Goal: Information Seeking & Learning: Compare options

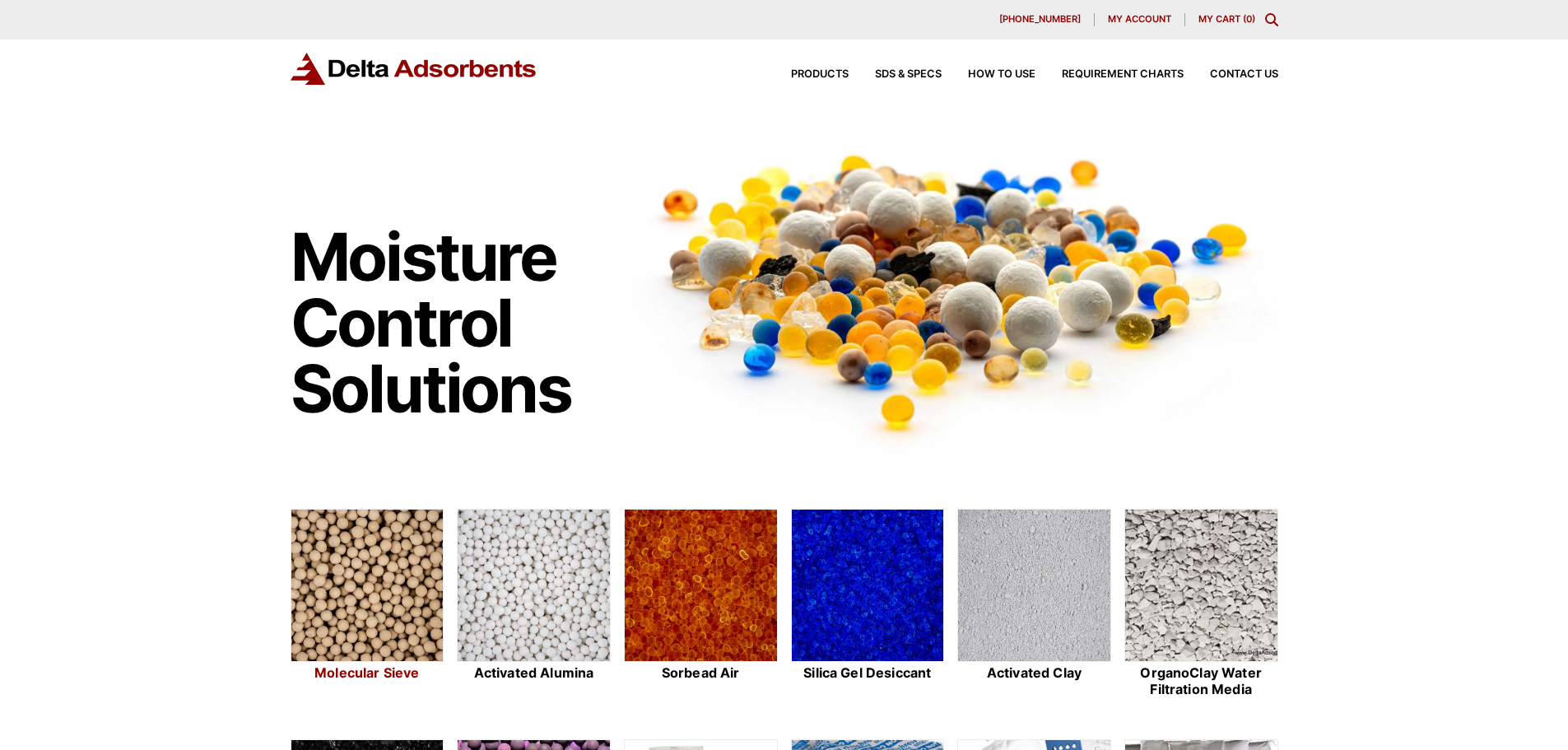
click at [391, 552] on img at bounding box center [367, 586] width 152 height 153
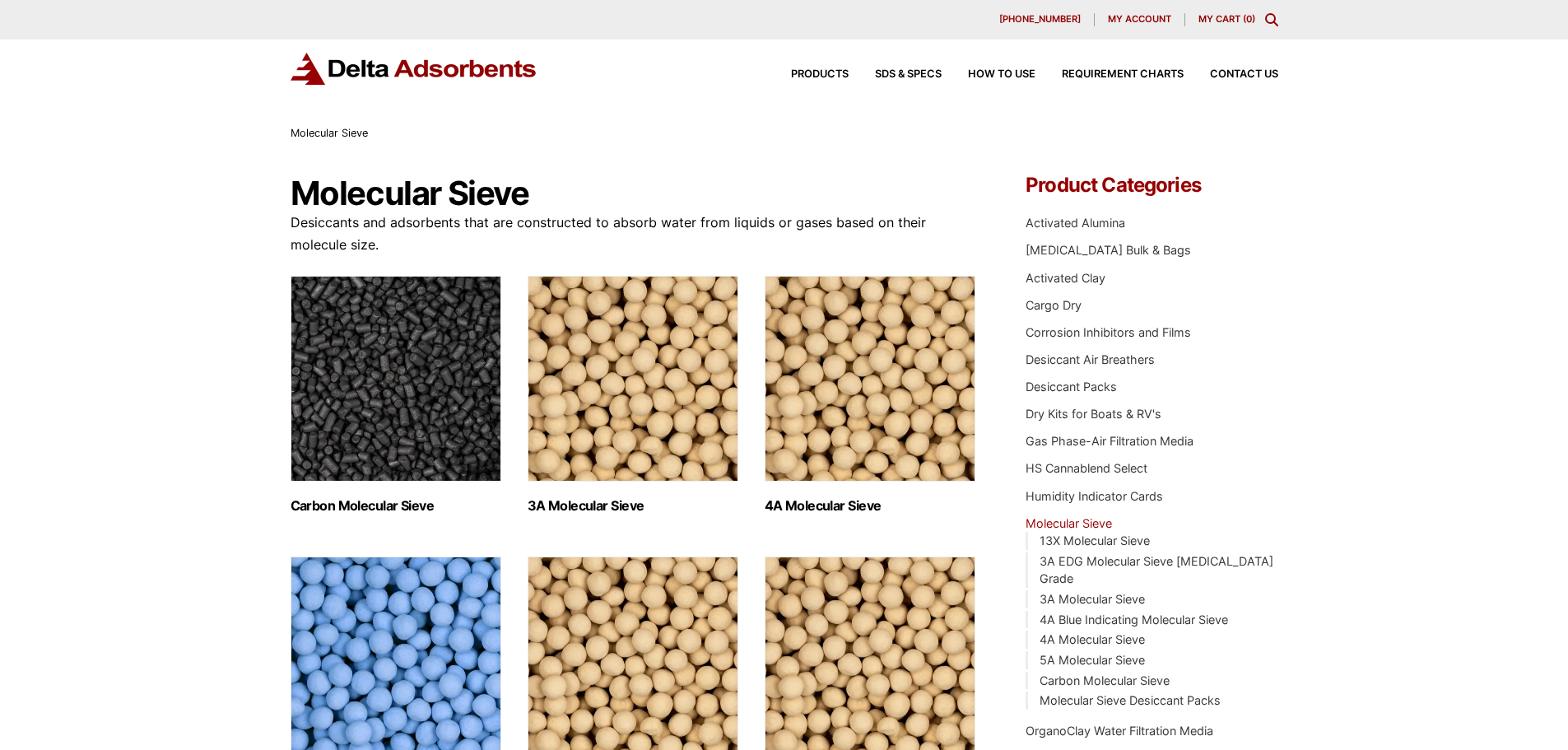
click at [644, 368] on img "Visit product category 3A Molecular Sieve" at bounding box center [633, 378] width 210 height 206
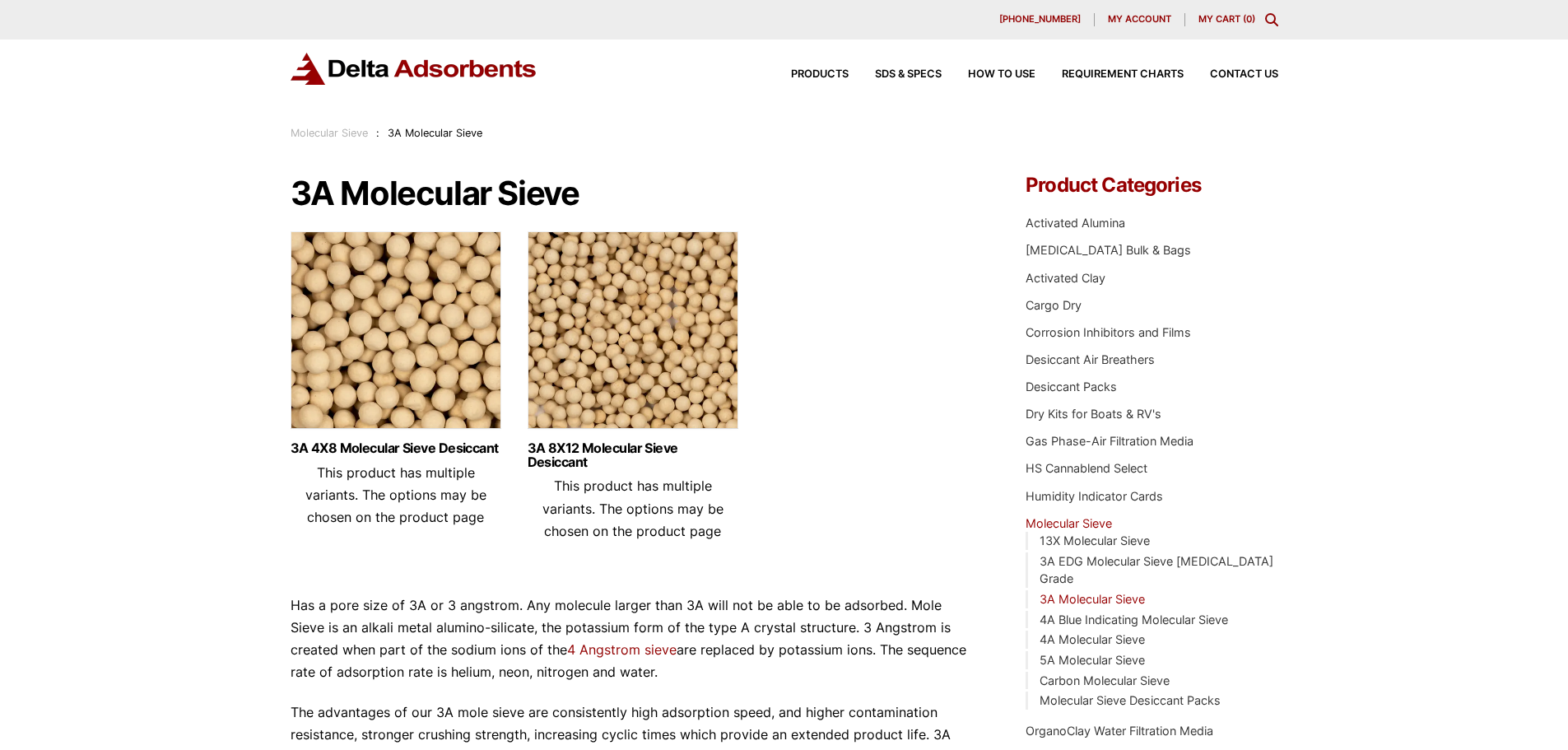
click at [428, 329] on img at bounding box center [396, 334] width 210 height 206
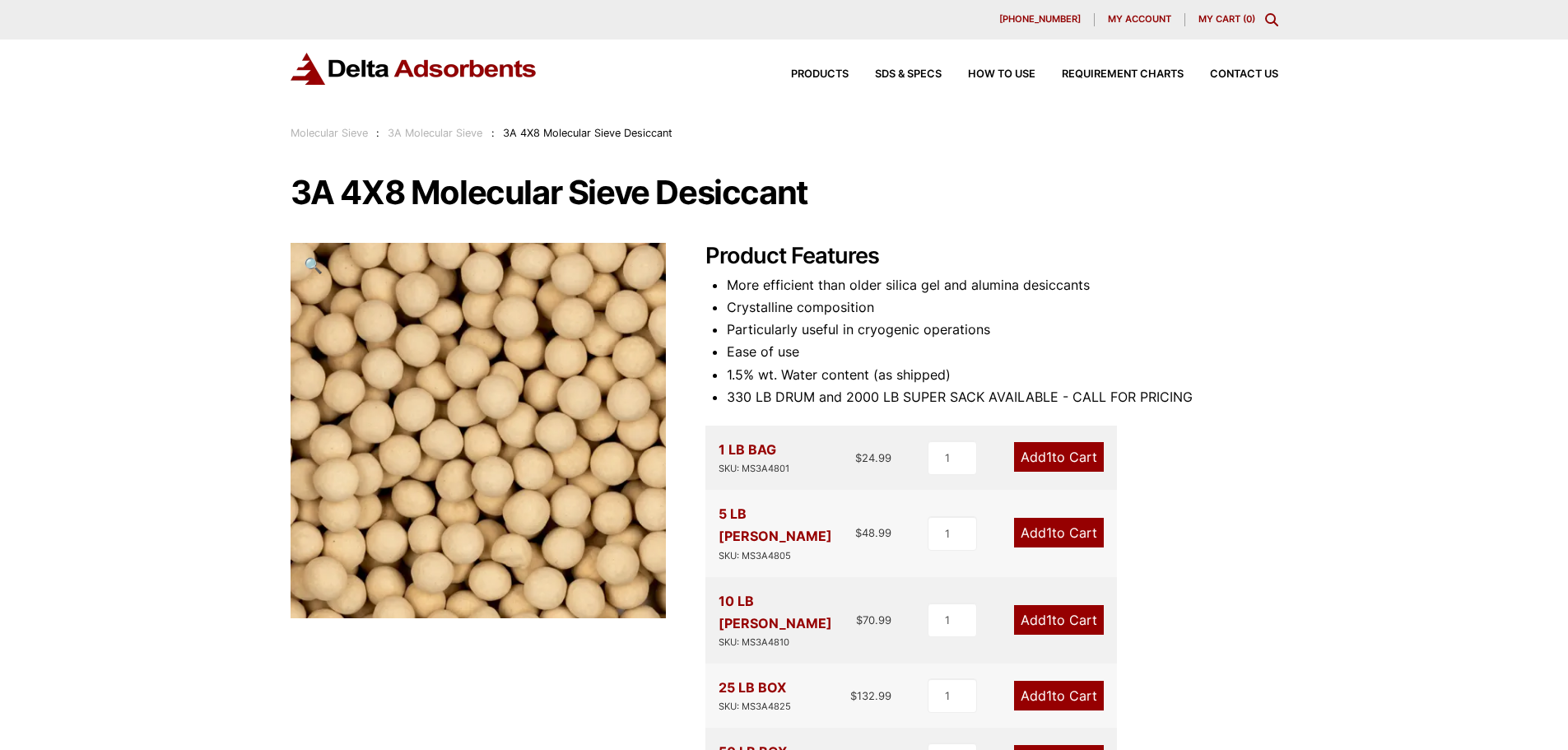
click at [334, 135] on link "Molecular Sieve" at bounding box center [329, 133] width 77 height 12
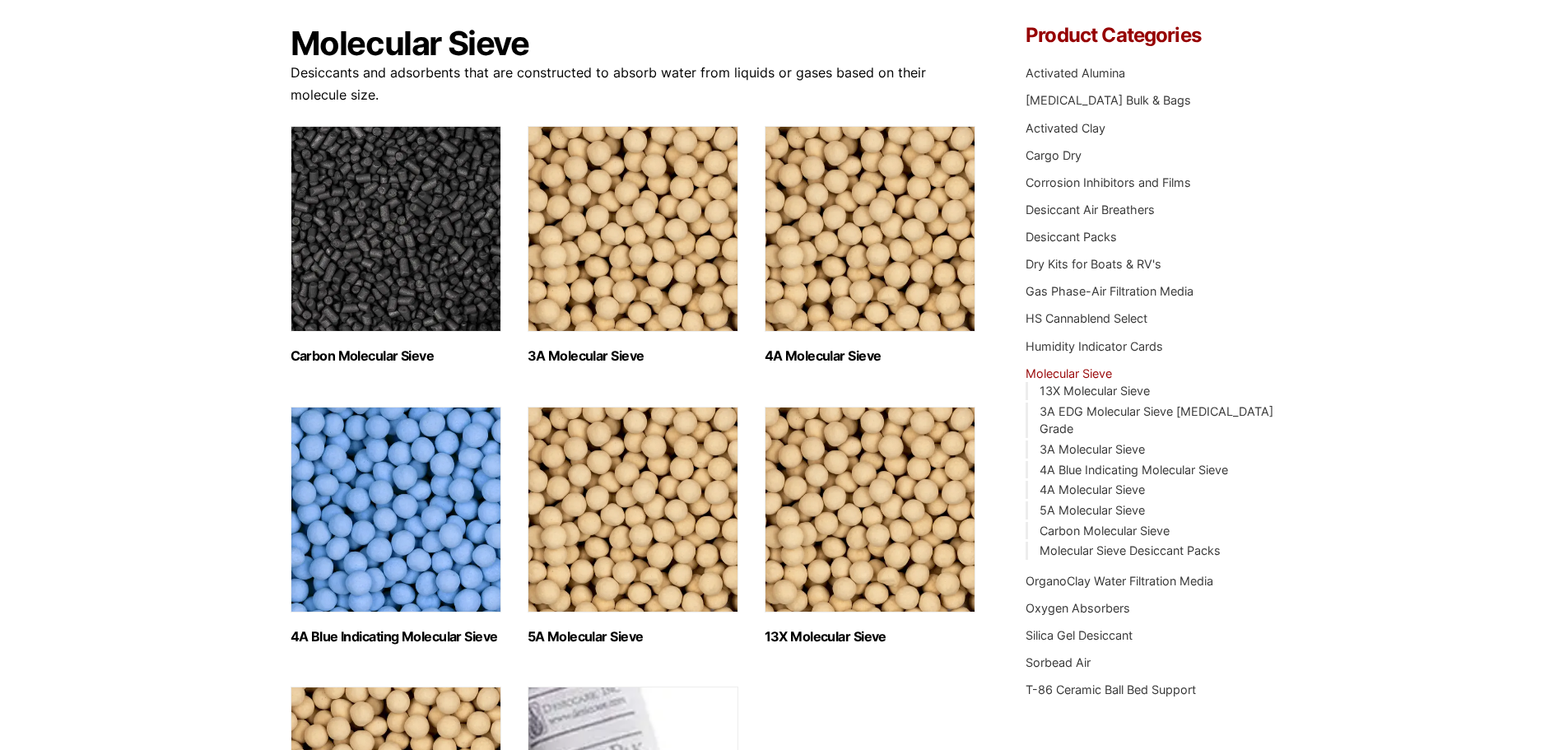
scroll to position [164, 0]
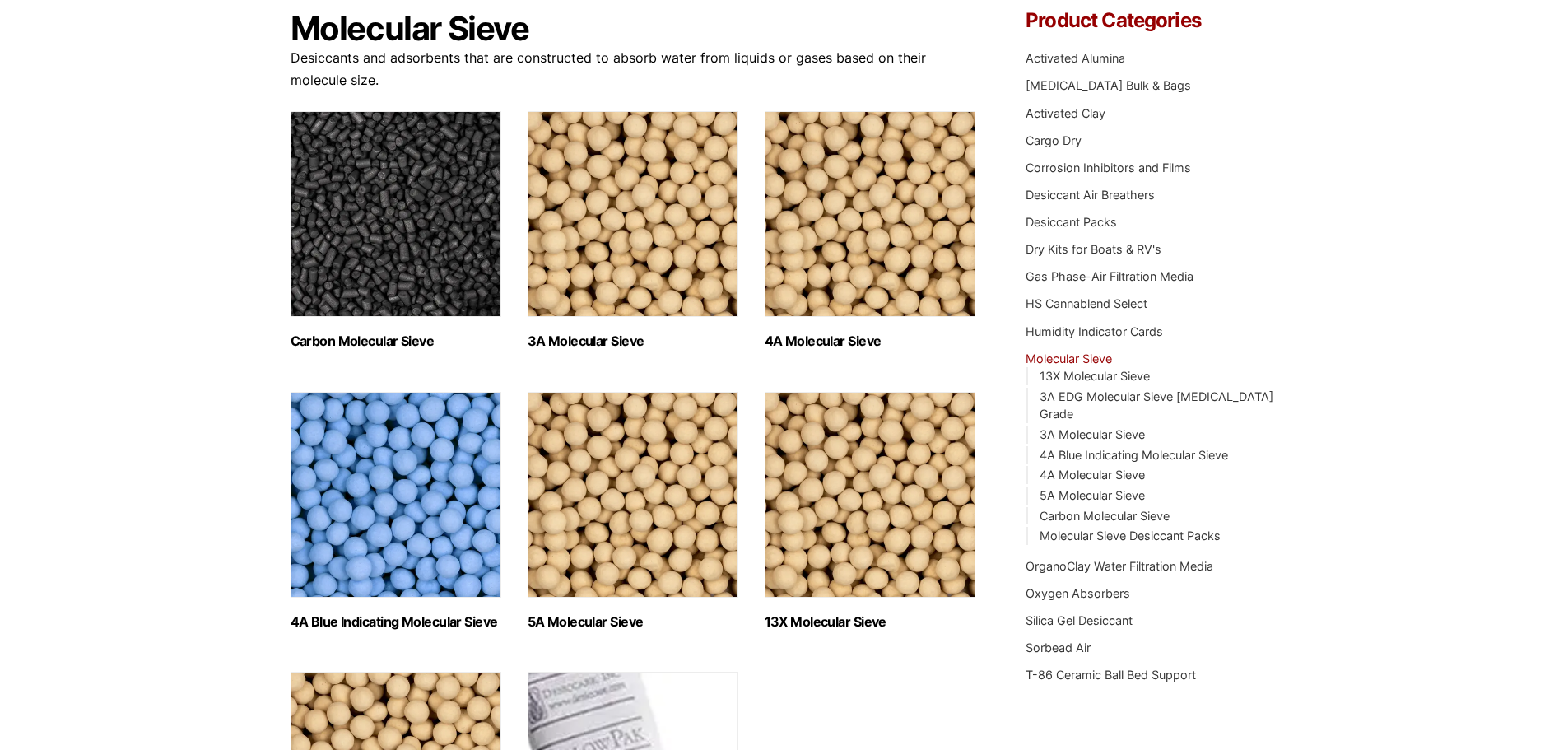
click at [392, 454] on img "Visit product category 4A Blue Indicating Molecular Sieve" at bounding box center [396, 494] width 210 height 206
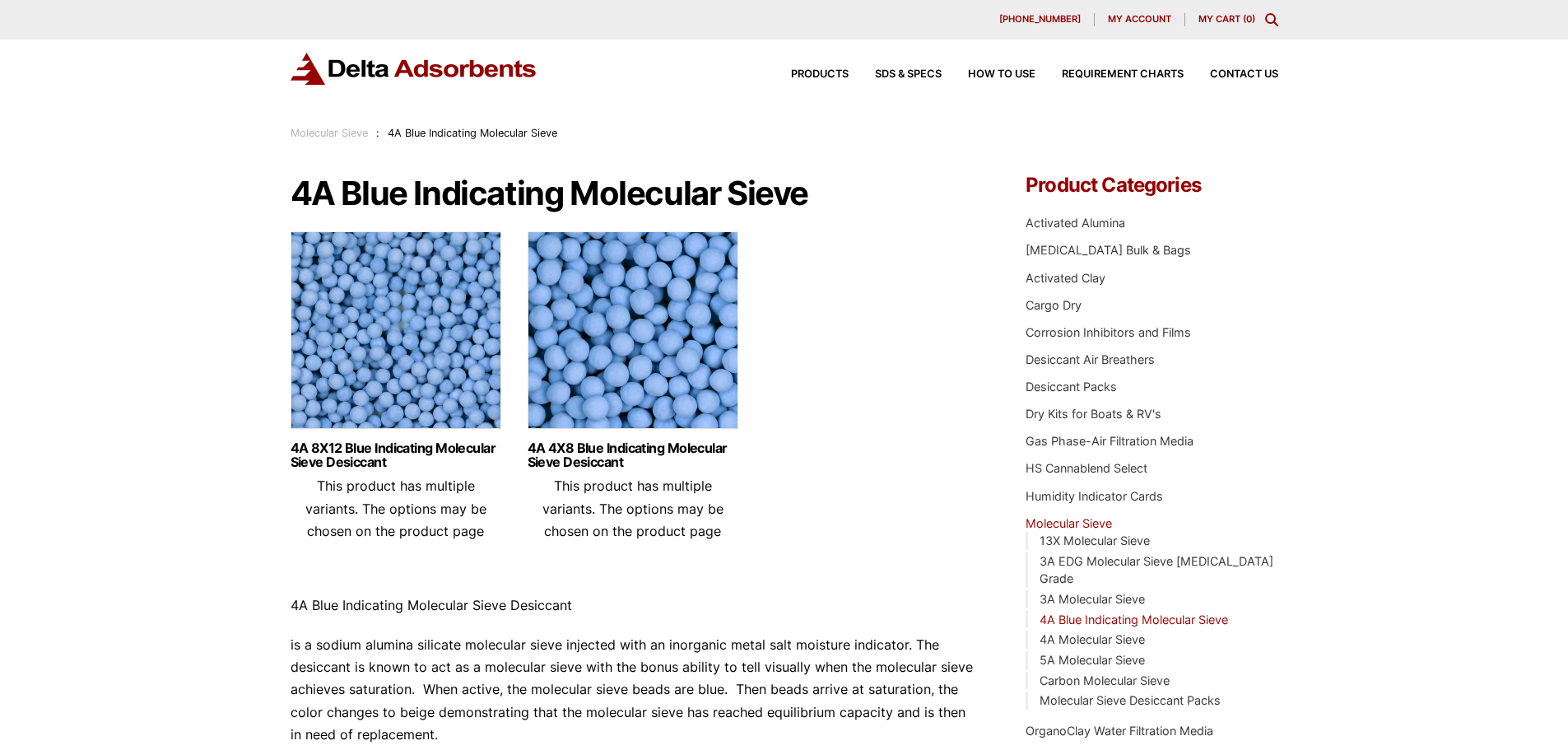
click at [398, 372] on img at bounding box center [396, 334] width 210 height 206
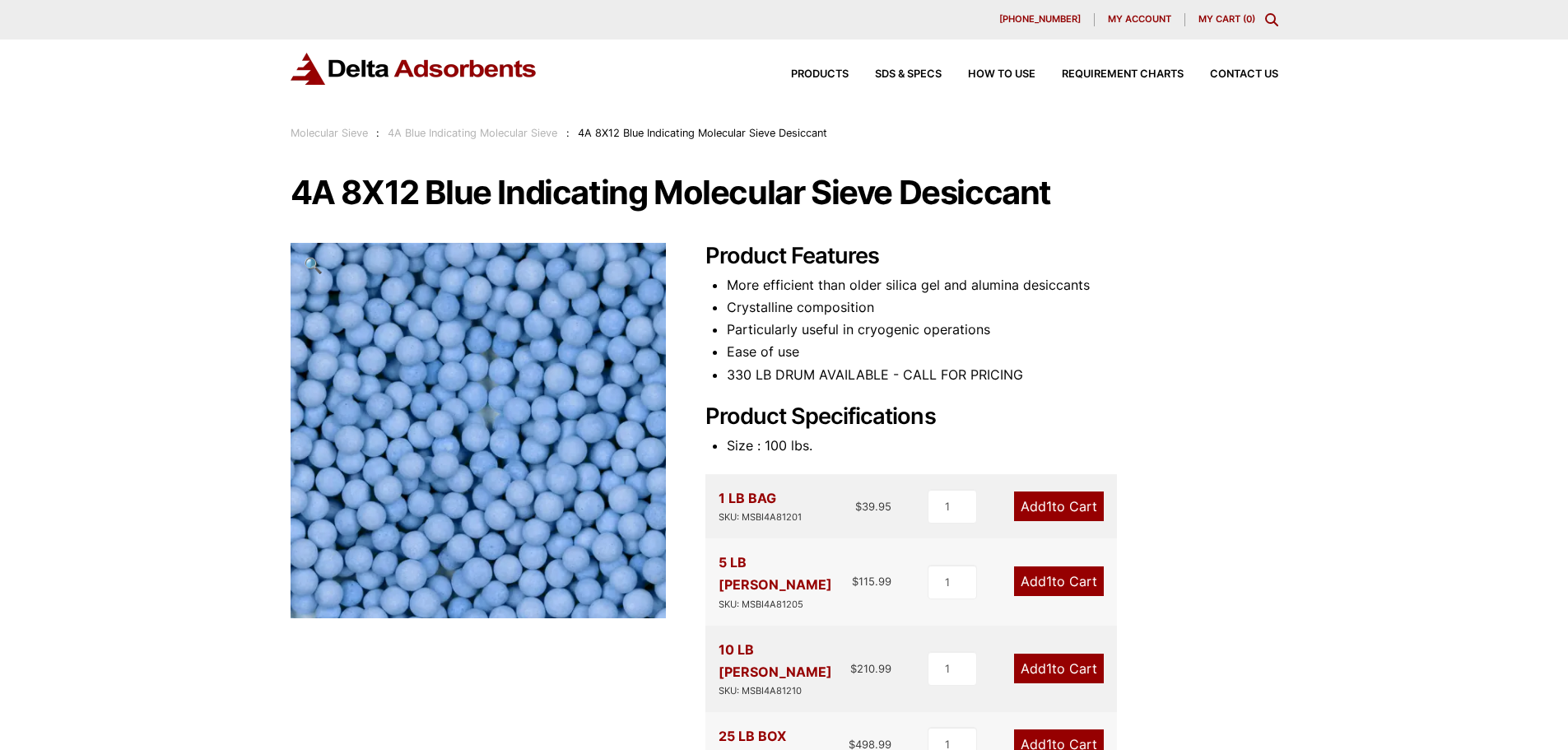
click at [403, 76] on img at bounding box center [414, 69] width 247 height 32
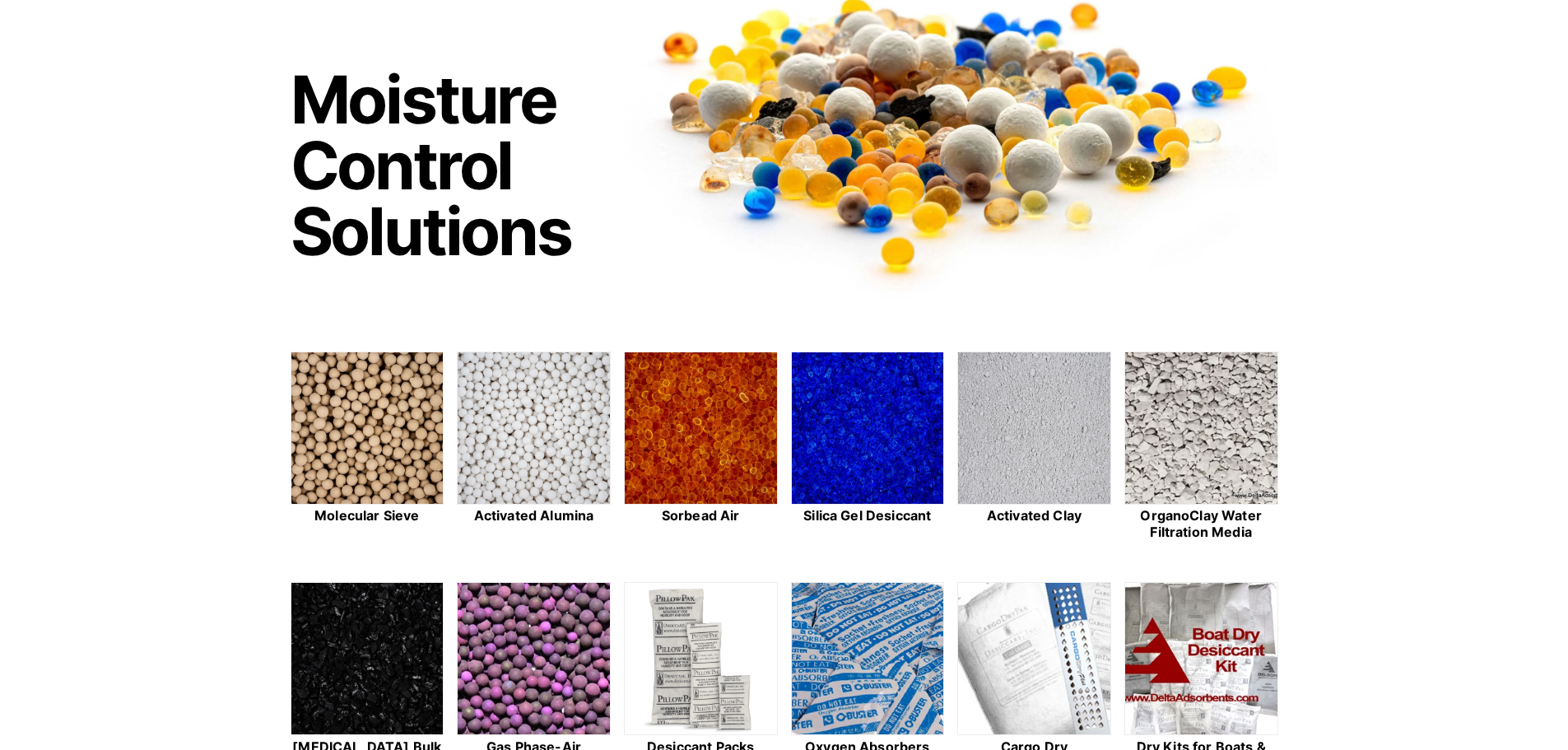
scroll to position [164, 0]
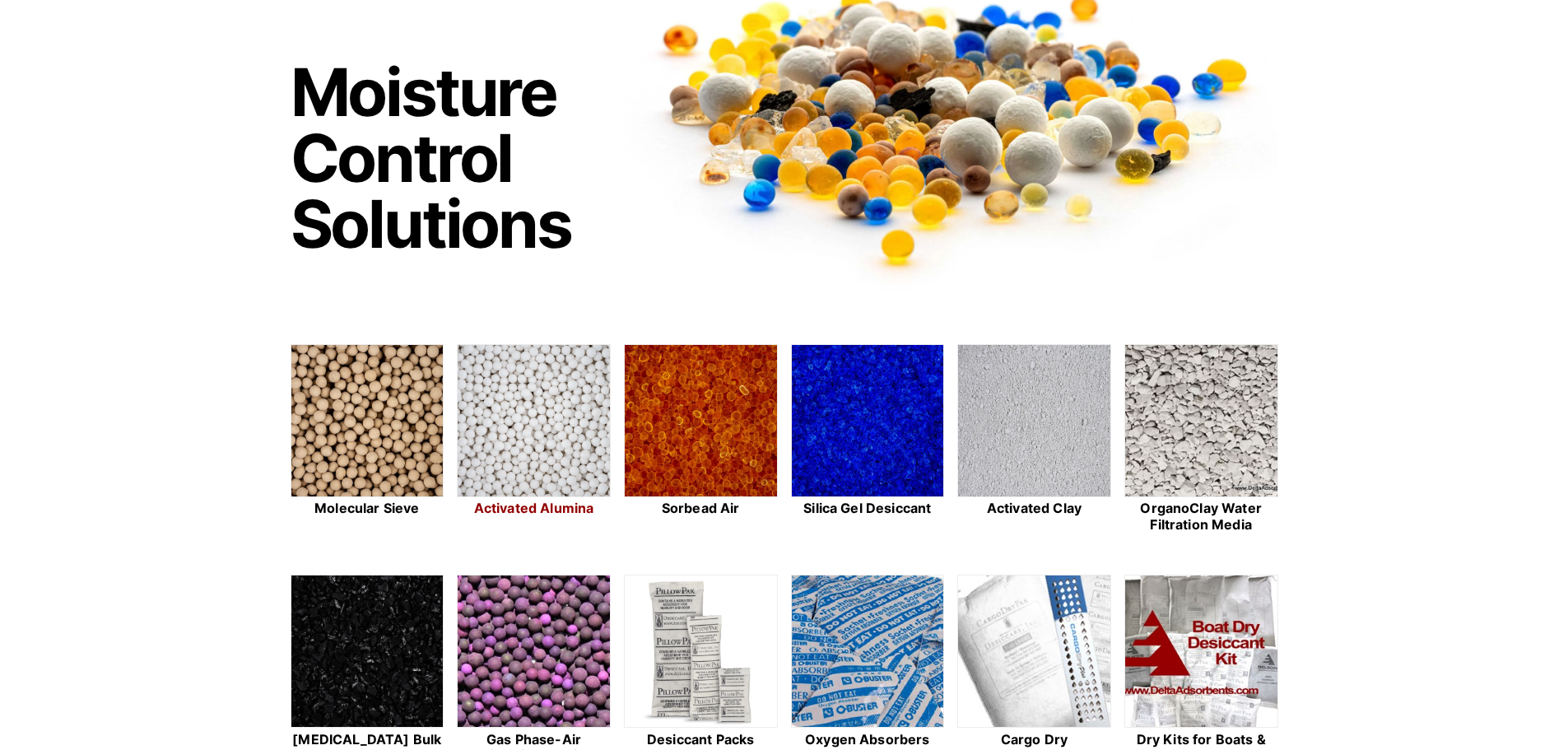
click at [550, 443] on img at bounding box center [533, 421] width 152 height 153
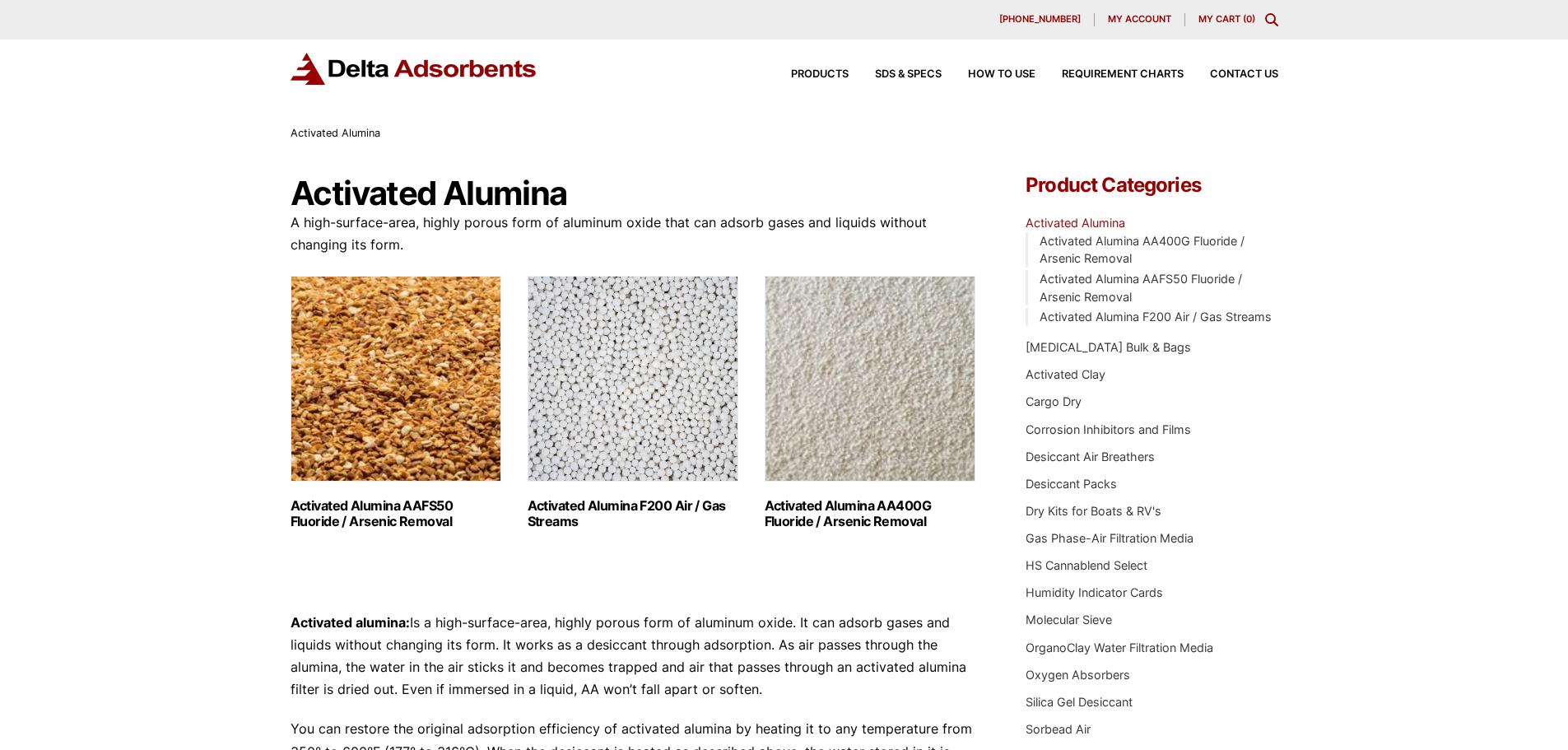
click at [411, 392] on img "Visit product category Activated Alumina AAFS50 Fluoride / Arsenic Removal" at bounding box center [396, 378] width 210 height 206
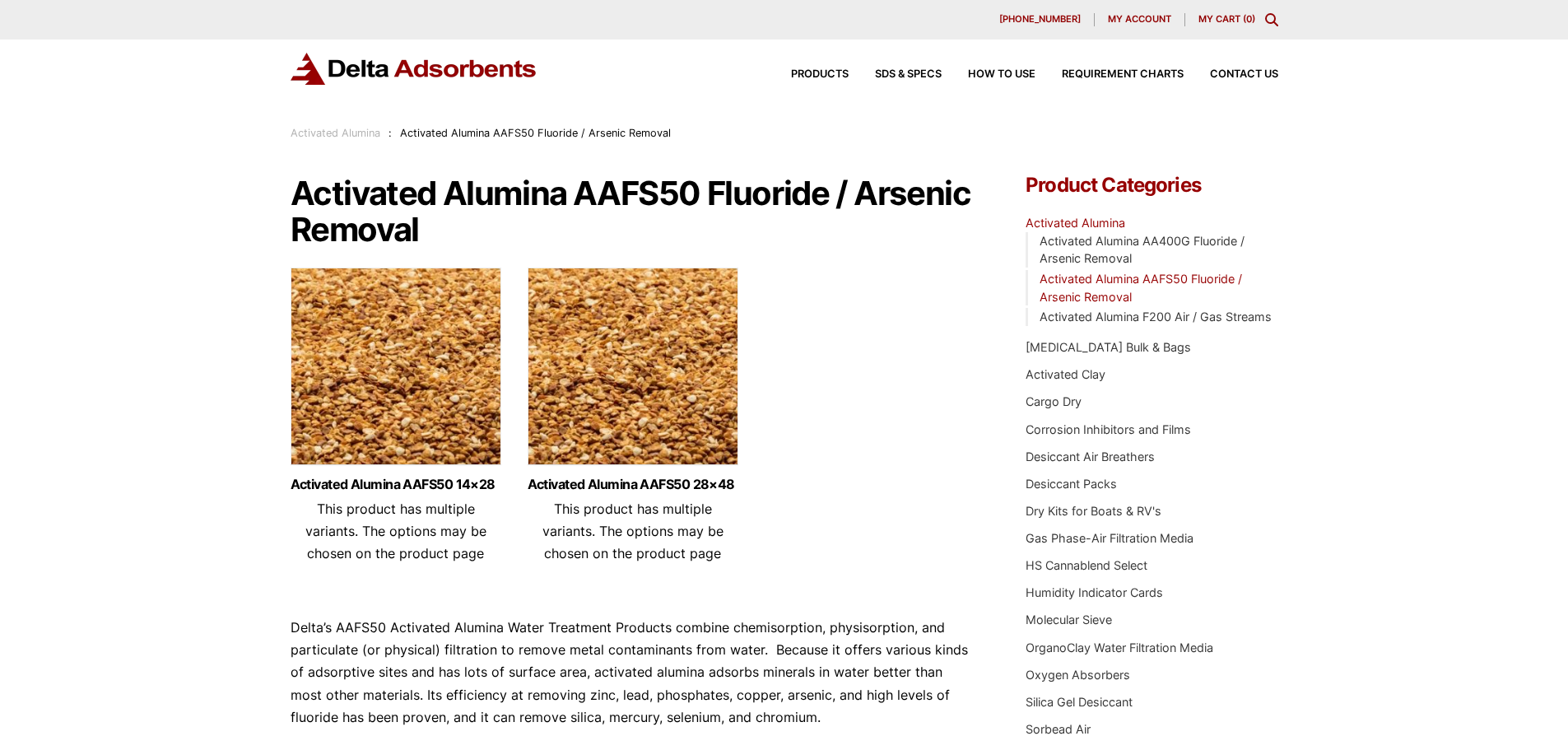
click at [411, 392] on img at bounding box center [396, 371] width 210 height 206
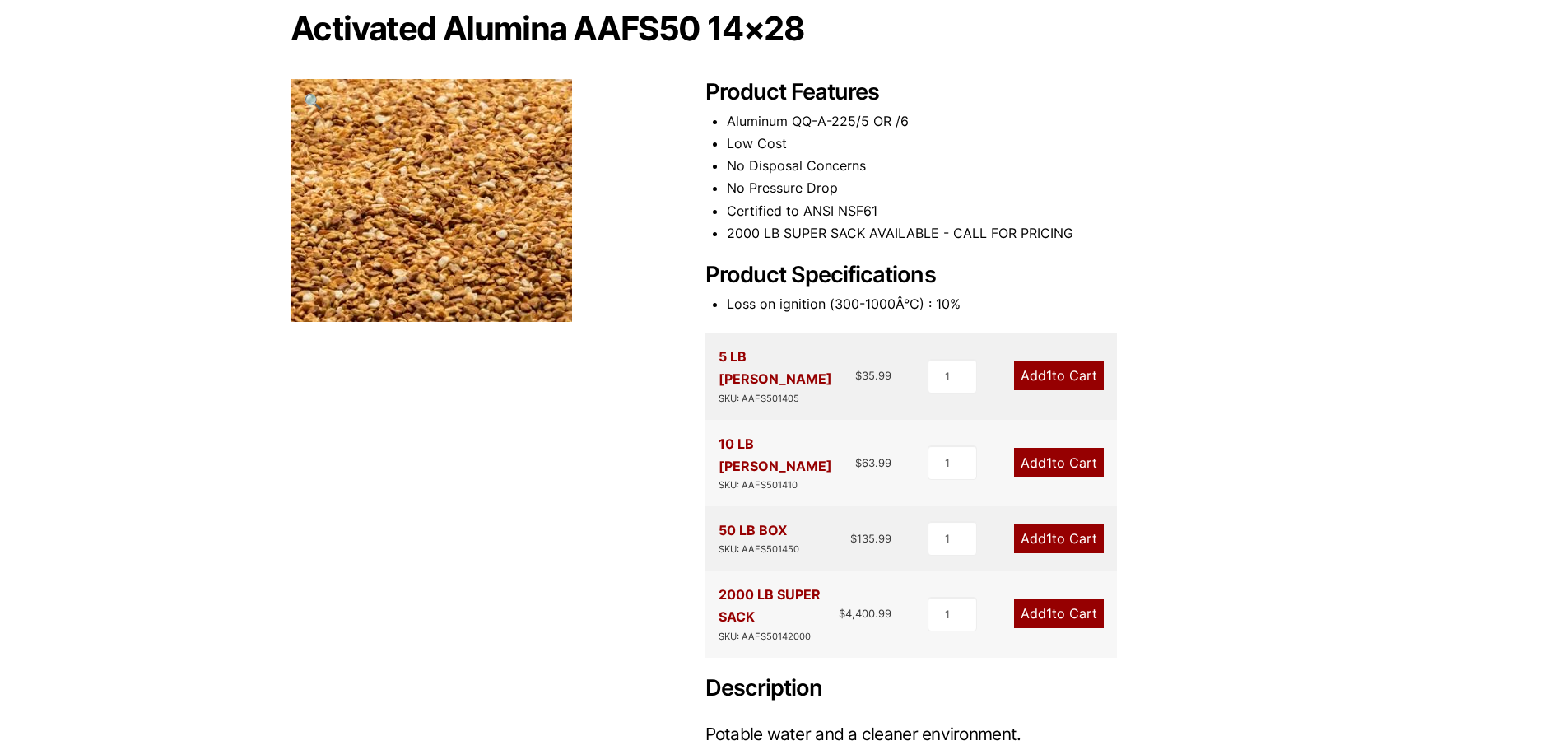
scroll to position [164, 0]
